Goal: Information Seeking & Learning: Learn about a topic

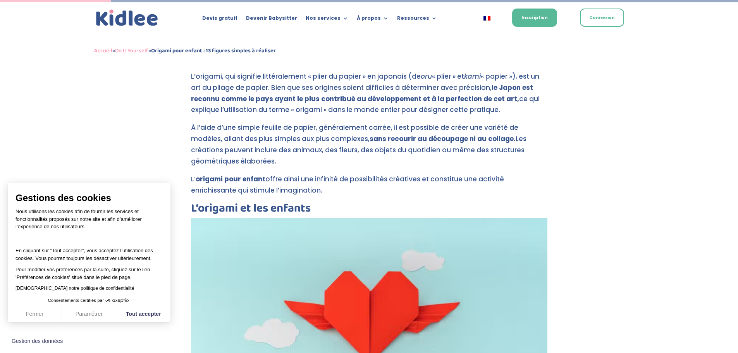
drag, startPoint x: 190, startPoint y: 128, endPoint x: 265, endPoint y: 162, distance: 83.0
copy p "À l’aide d’une simple feuille de papier, généralement carrée, il est possible d…"
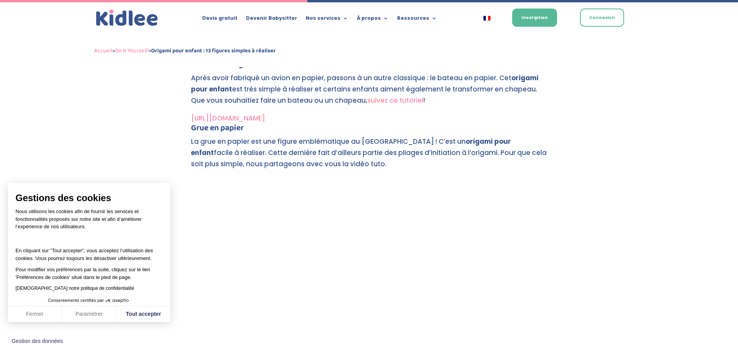
scroll to position [1413, 0]
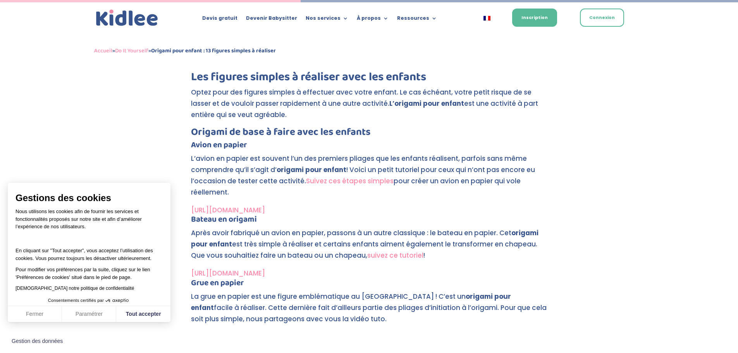
drag, startPoint x: 190, startPoint y: 146, endPoint x: 251, endPoint y: 152, distance: 60.7
copy h4 "Avion en papier"
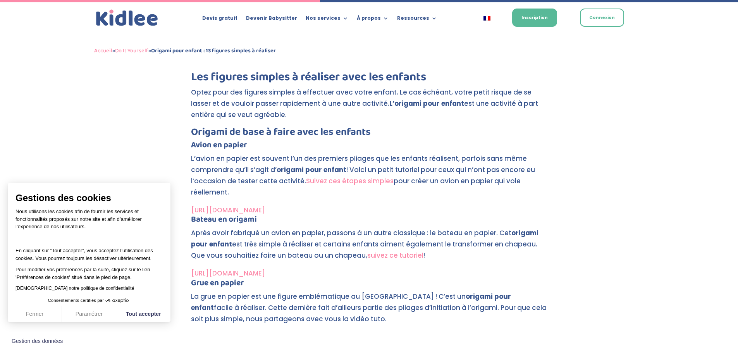
scroll to position [1529, 0]
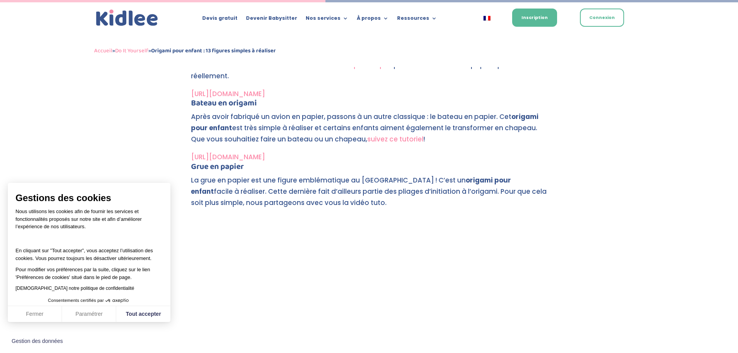
drag, startPoint x: 251, startPoint y: 169, endPoint x: 206, endPoint y: 171, distance: 44.6
copy h4 "Grue en papier"
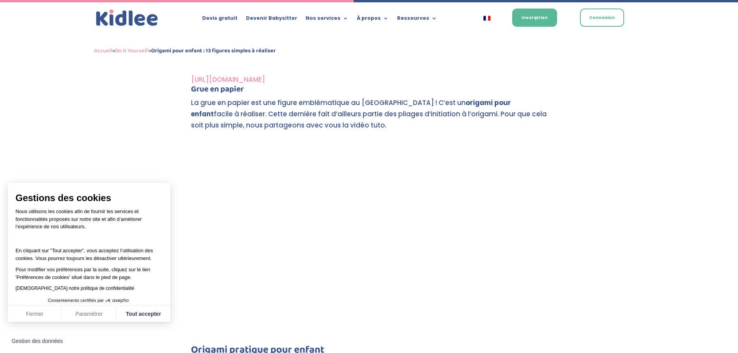
scroll to position [1723, 0]
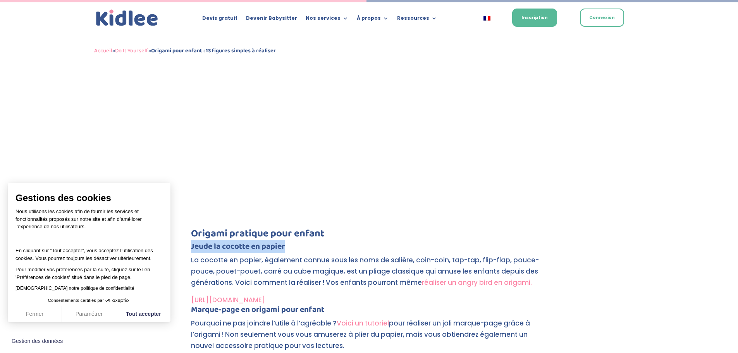
drag, startPoint x: 292, startPoint y: 245, endPoint x: 211, endPoint y: 250, distance: 81.6
click at [190, 249] on div "Origami pour enfant : 13 figures simples à réaliser par [PERSON_NAME] | [DATE] …" at bounding box center [369, 205] width 738 height 3705
copy h4 "Jeu de la cocotte en papier"
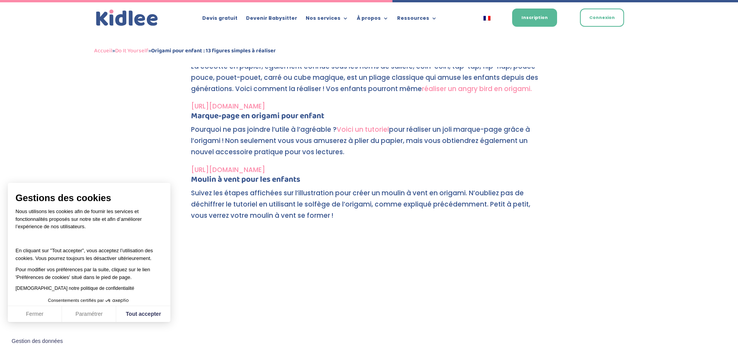
scroll to position [1839, 0]
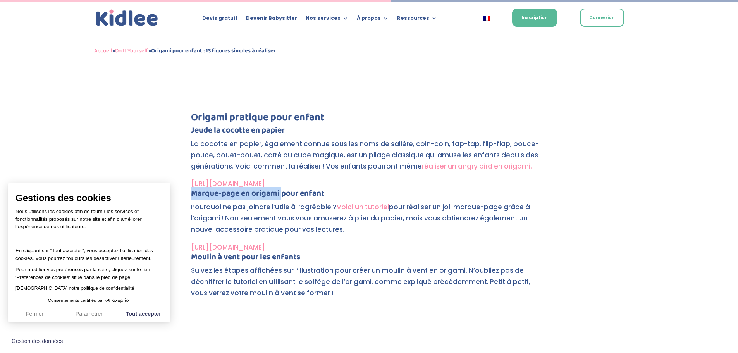
drag, startPoint x: 191, startPoint y: 193, endPoint x: 281, endPoint y: 196, distance: 90.7
click at [281, 196] on h4 "Marque-page en origami pour enfant" at bounding box center [369, 196] width 357 height 12
copy h4 "Marque-page en origami"
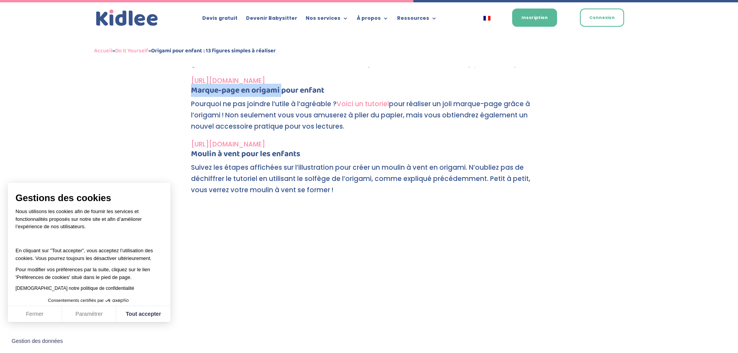
scroll to position [1917, 0]
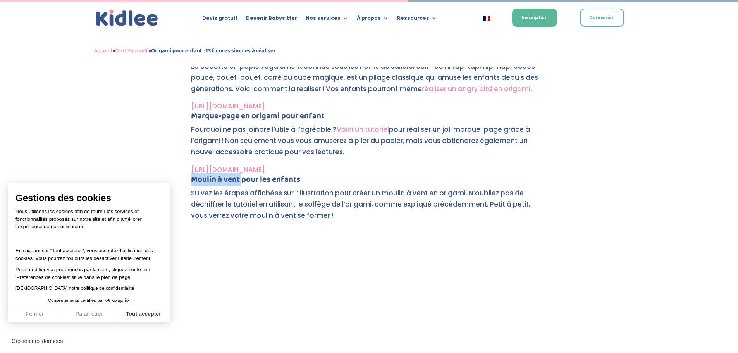
drag, startPoint x: 192, startPoint y: 178, endPoint x: 243, endPoint y: 182, distance: 50.9
click at [243, 182] on h4 "Moulin à vent pour les enfants" at bounding box center [369, 182] width 357 height 12
copy h4 "Moulin à vent"
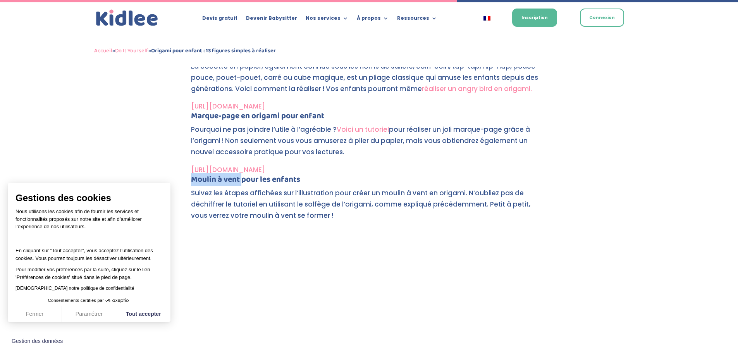
scroll to position [2188, 0]
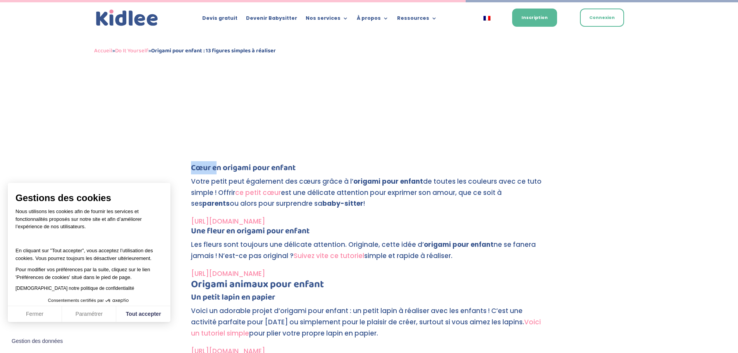
drag, startPoint x: 193, startPoint y: 166, endPoint x: 216, endPoint y: 172, distance: 24.4
click at [216, 172] on h4 "Cœur en origami pour enfant" at bounding box center [369, 170] width 357 height 12
copy h4 "Cœur e"
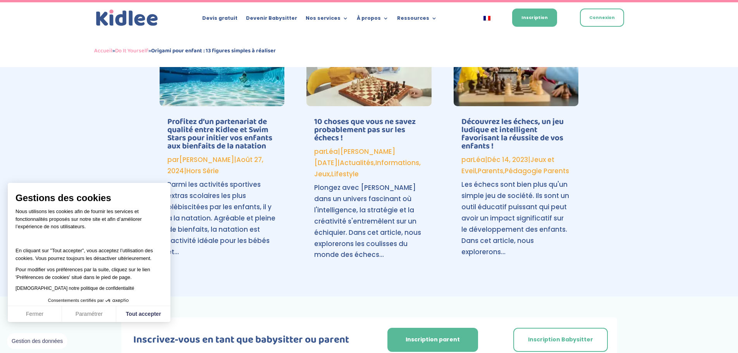
scroll to position [3506, 0]
